Goal: Book appointment/travel/reservation

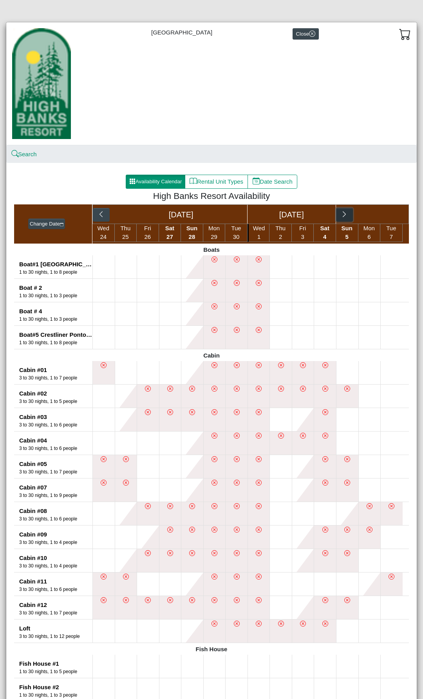
click at [341, 217] on icon "chevron right" at bounding box center [344, 214] width 7 height 7
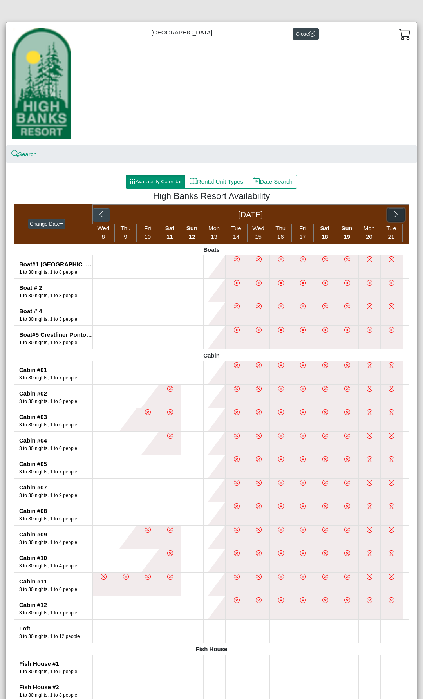
click at [392, 214] on icon "chevron right" at bounding box center [395, 214] width 7 height 7
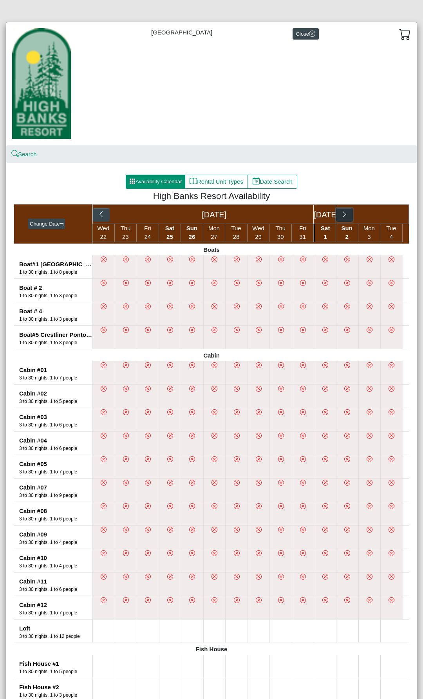
click at [342, 215] on icon "chevron right" at bounding box center [344, 214] width 7 height 7
click at [392, 215] on icon "chevron right" at bounding box center [395, 214] width 7 height 7
click at [365, 217] on icon "chevron right" at bounding box center [366, 214] width 3 height 6
click at [392, 218] on icon "chevron right" at bounding box center [395, 214] width 7 height 7
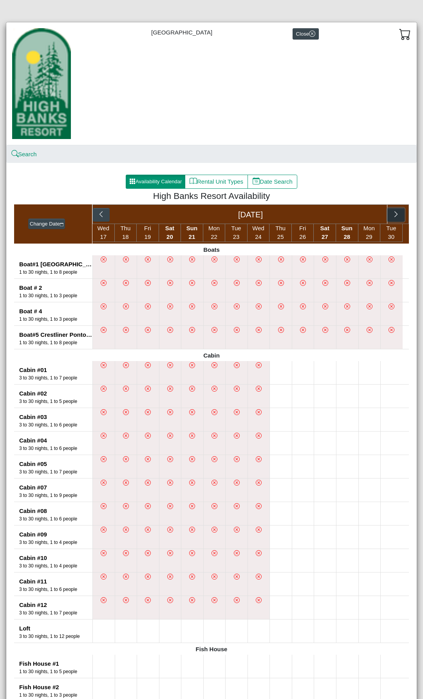
click at [387, 220] on button "button" at bounding box center [395, 215] width 17 height 14
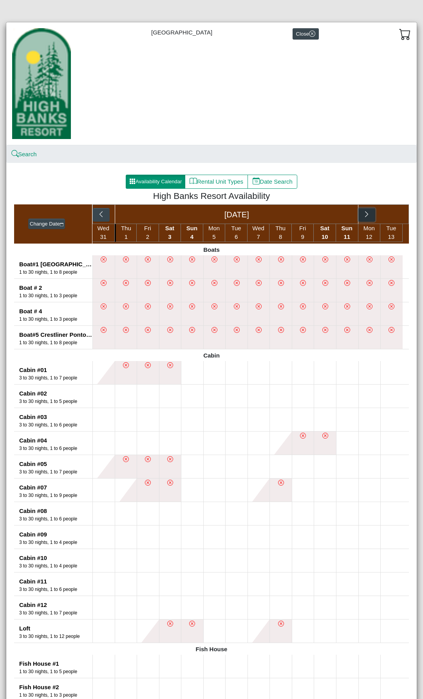
click at [367, 214] on button "button" at bounding box center [366, 215] width 17 height 14
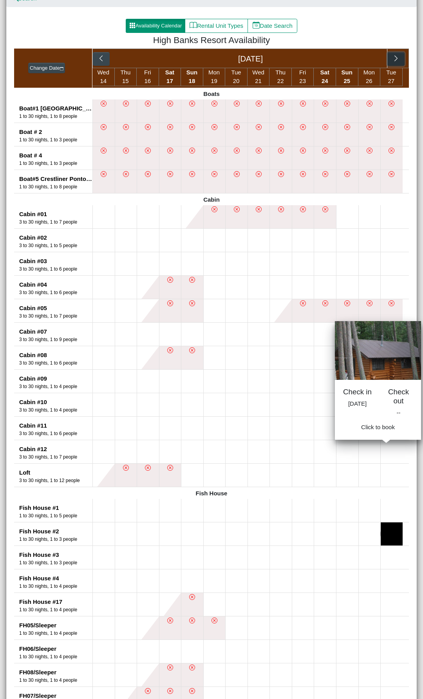
scroll to position [157, 0]
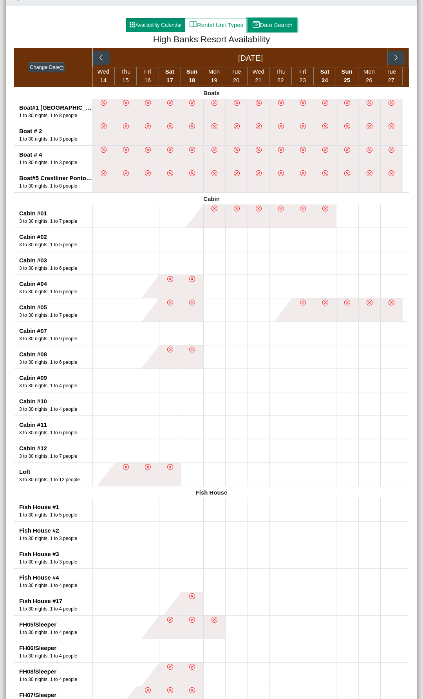
click at [264, 26] on button "Date Search" at bounding box center [273, 25] width 50 height 14
select select "*"
